Goal: Download file/media

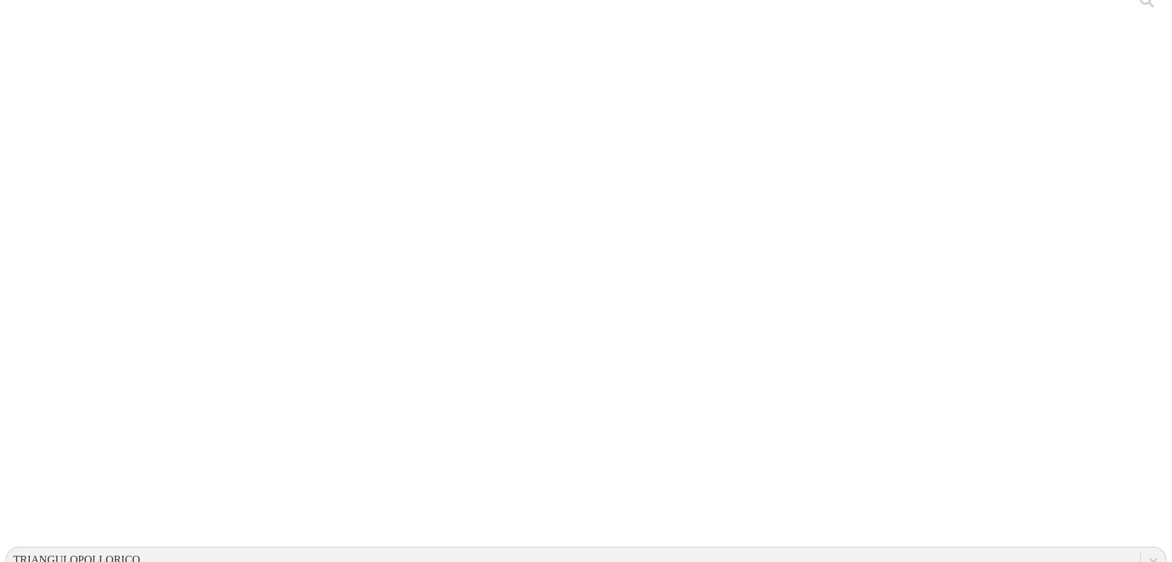
scroll to position [15, 0]
